Goal: Task Accomplishment & Management: Manage account settings

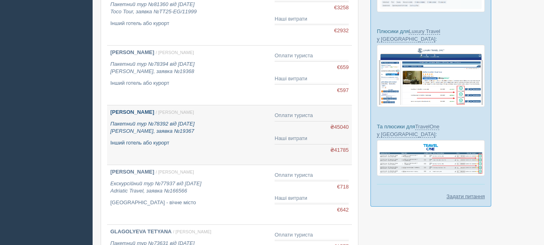
scroll to position [229, 0]
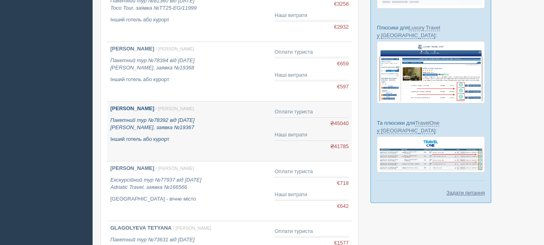
click at [165, 145] on link "Проскура Анжеліка / Олена Ч. Пакетний тур №78392 від 09.04.2025 Pilon, заявка №…" at bounding box center [189, 131] width 164 height 59
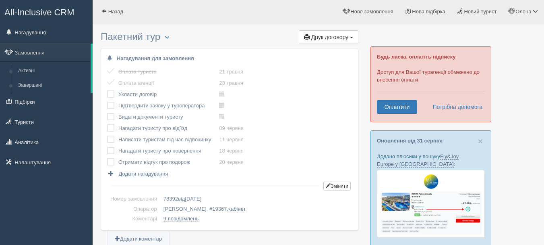
click at [107, 158] on label at bounding box center [107, 158] width 0 height 0
click at [0, 0] on input "checkbox" at bounding box center [0, 0] width 0 height 0
click at [107, 147] on label at bounding box center [107, 147] width 0 height 0
click at [0, 0] on input "checkbox" at bounding box center [0, 0] width 0 height 0
click at [107, 135] on label at bounding box center [107, 135] width 0 height 0
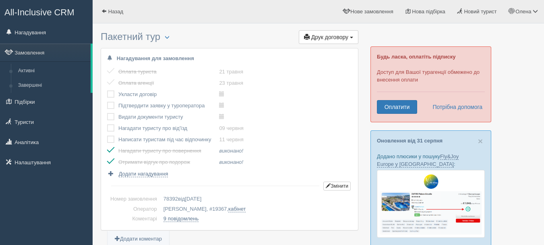
click at [0, 0] on input "checkbox" at bounding box center [0, 0] width 0 height 0
click at [110, 123] on td at bounding box center [112, 127] width 11 height 11
click at [107, 124] on label at bounding box center [107, 124] width 0 height 0
click at [0, 0] on input "checkbox" at bounding box center [0, 0] width 0 height 0
click at [107, 113] on label at bounding box center [107, 113] width 0 height 0
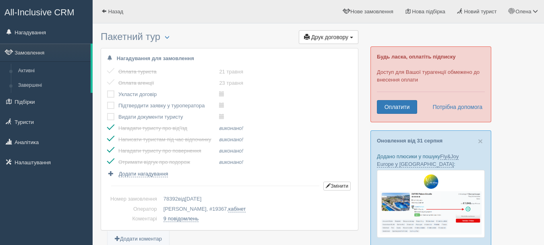
click at [0, 0] on input "checkbox" at bounding box center [0, 0] width 0 height 0
click at [107, 102] on label at bounding box center [107, 102] width 0 height 0
click at [0, 0] on input "checkbox" at bounding box center [0, 0] width 0 height 0
click at [107, 90] on label at bounding box center [107, 90] width 0 height 0
click at [0, 0] on input "checkbox" at bounding box center [0, 0] width 0 height 0
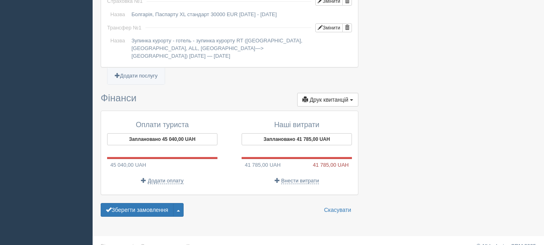
scroll to position [725, 0]
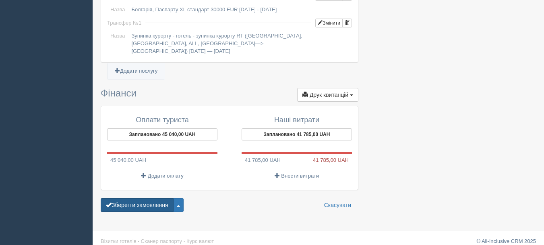
click at [153, 198] on button "Зберегти замовлення" at bounding box center [137, 205] width 73 height 14
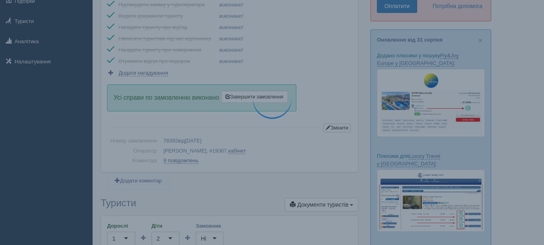
scroll to position [100, 0]
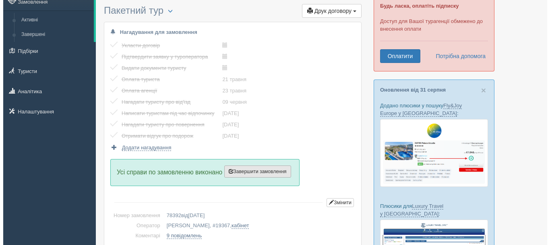
scroll to position [53, 0]
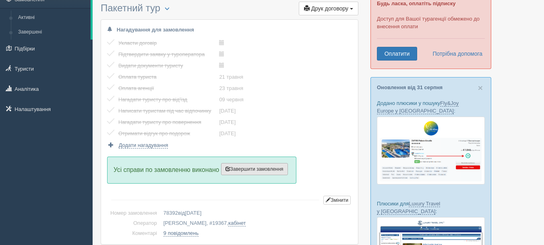
click at [251, 168] on span "Завершити замовлення" at bounding box center [255, 169] width 58 height 6
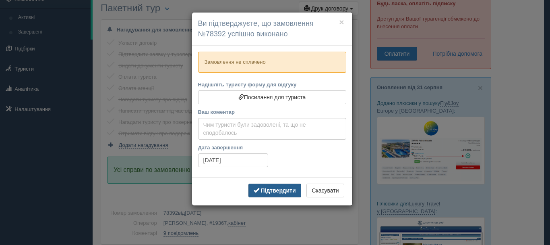
click at [263, 187] on b "Підтвердити" at bounding box center [278, 190] width 35 height 6
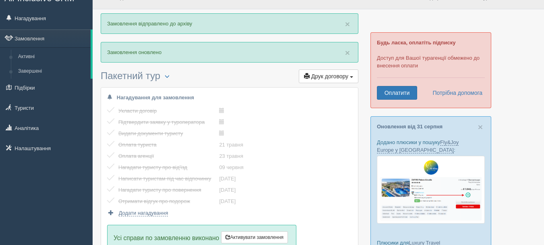
scroll to position [0, 0]
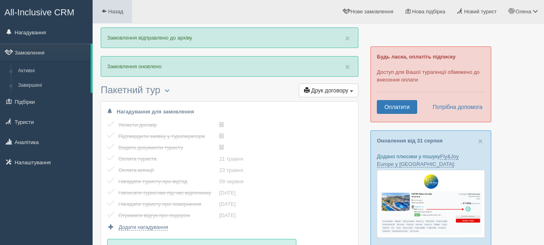
click at [111, 16] on link "Назад" at bounding box center [112, 11] width 39 height 23
